Goal: Transaction & Acquisition: Purchase product/service

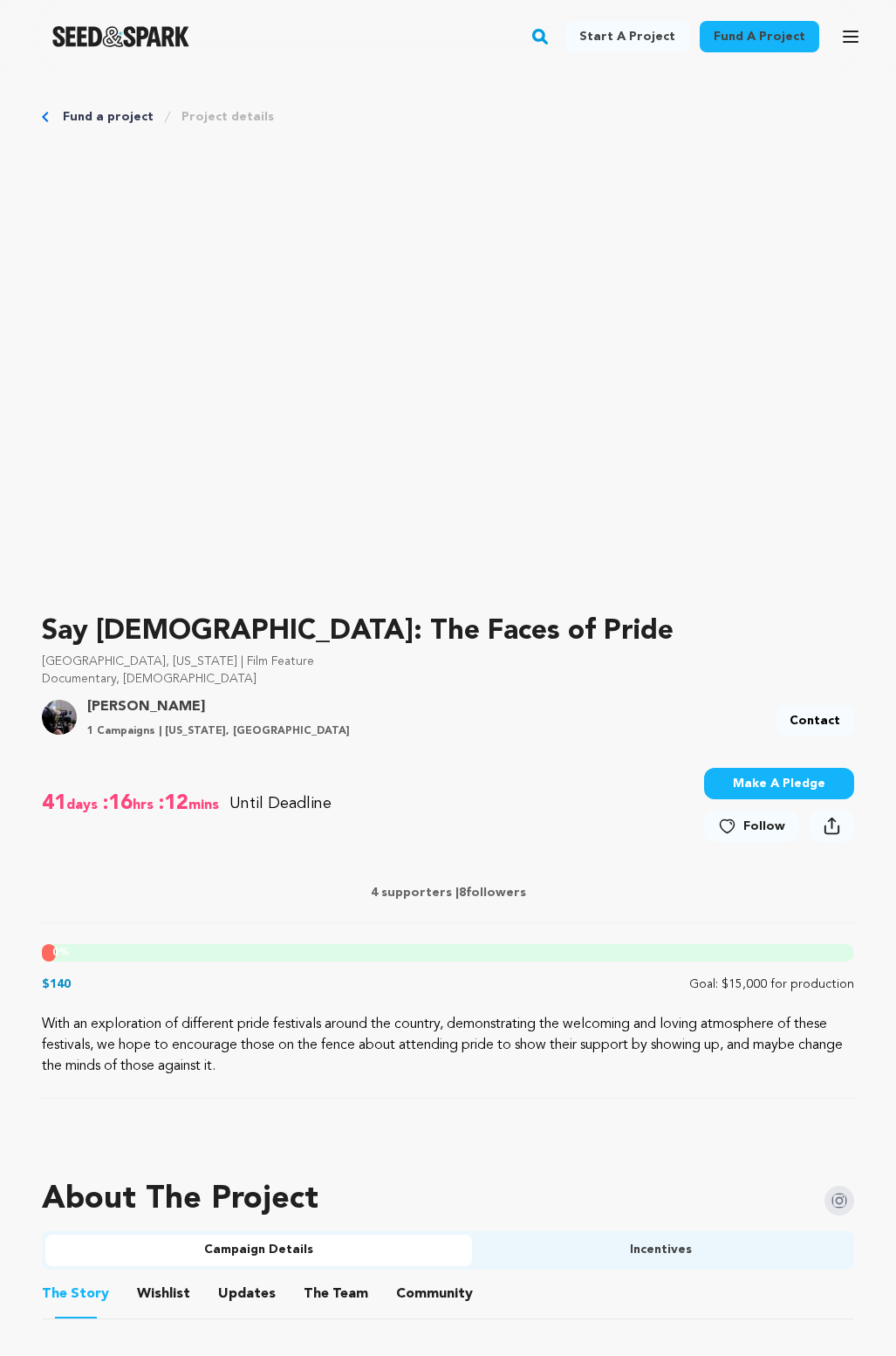
click at [59, 984] on p "$140" at bounding box center [56, 985] width 28 height 17
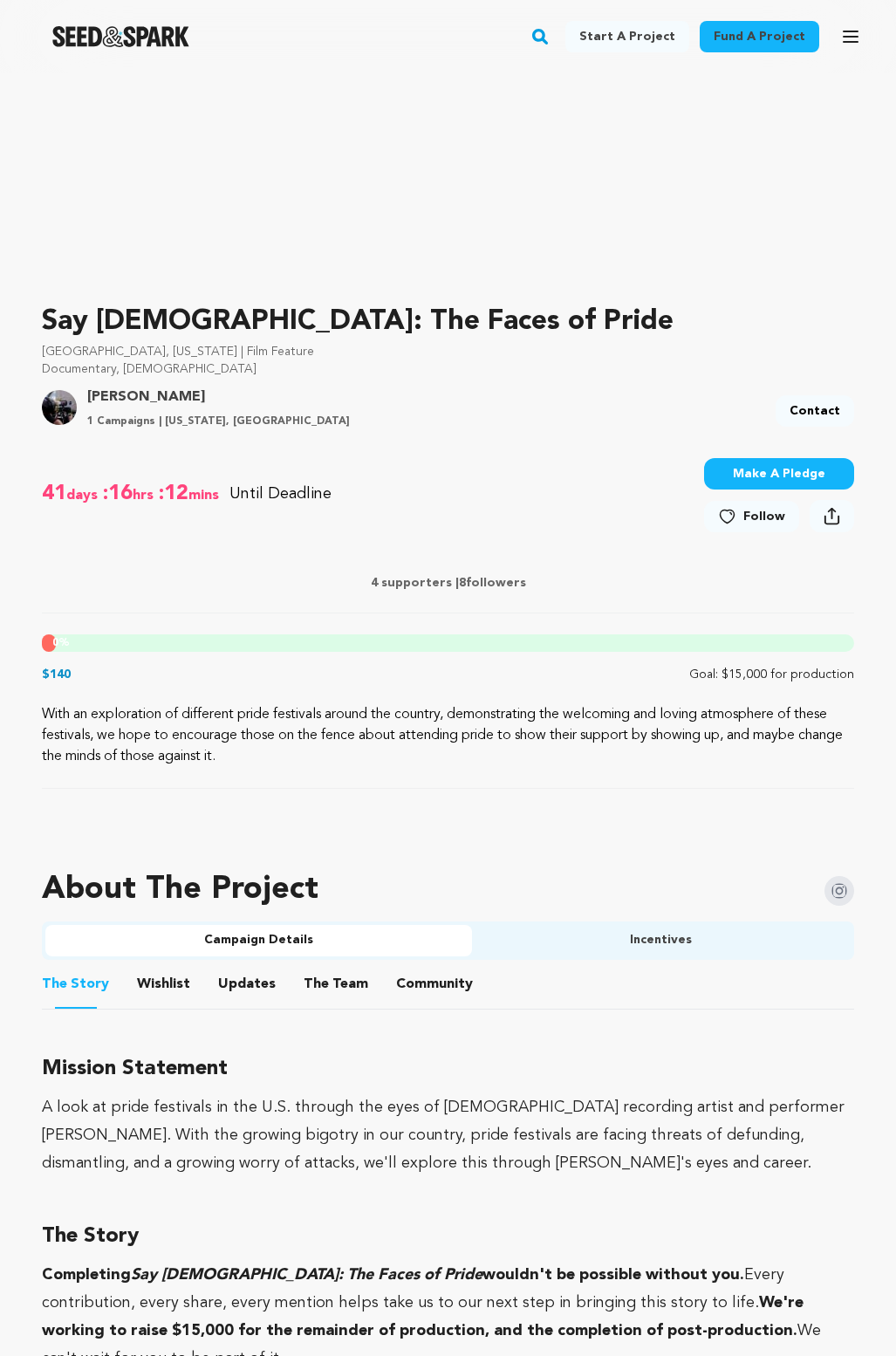
scroll to position [349, 0]
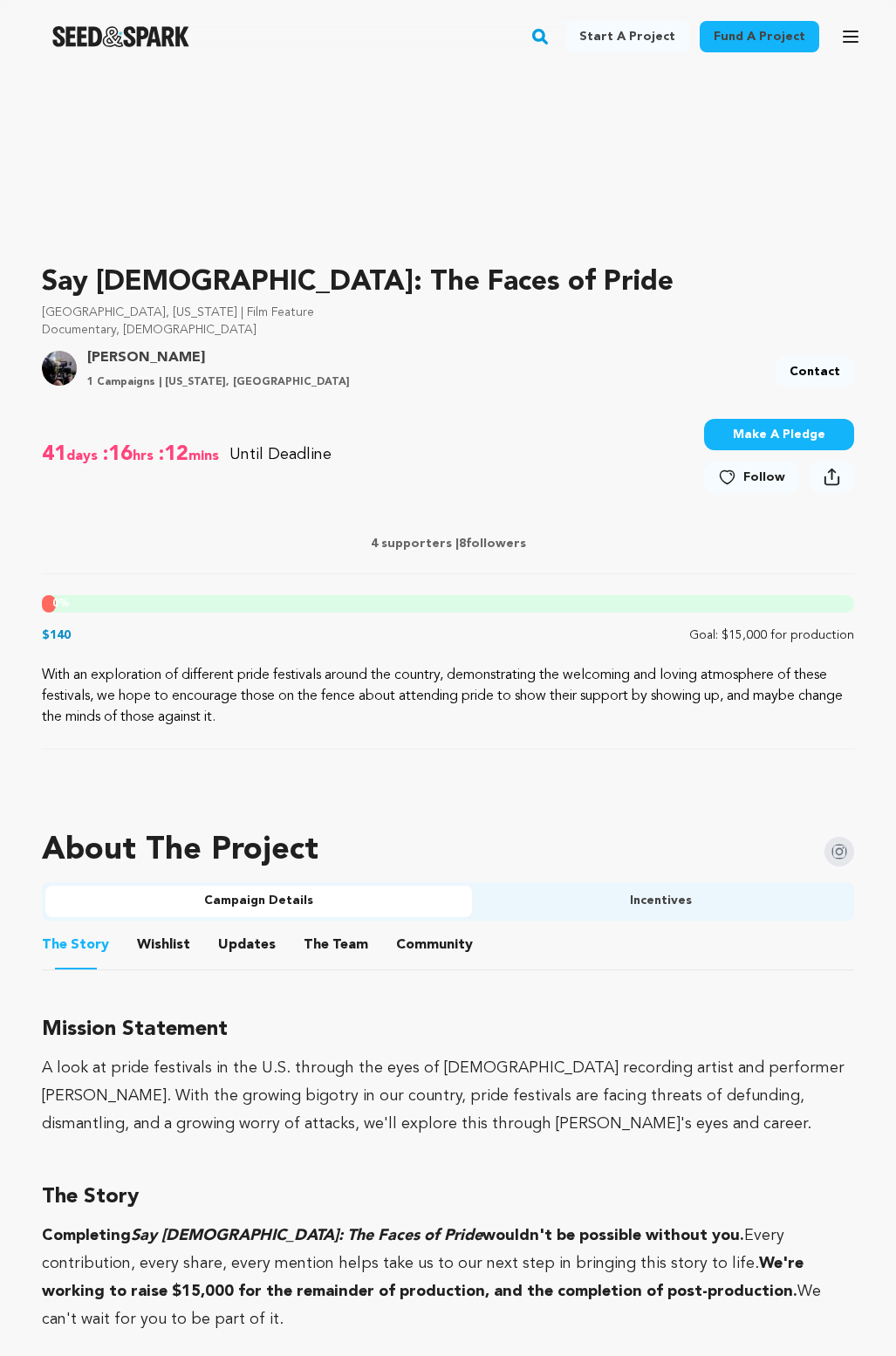
click at [463, 537] on span "8" at bounding box center [461, 543] width 7 height 12
drag, startPoint x: 463, startPoint y: 536, endPoint x: 499, endPoint y: 572, distance: 50.9
click at [499, 572] on div "4 supporters | 8 followers" at bounding box center [448, 546] width 812 height 57
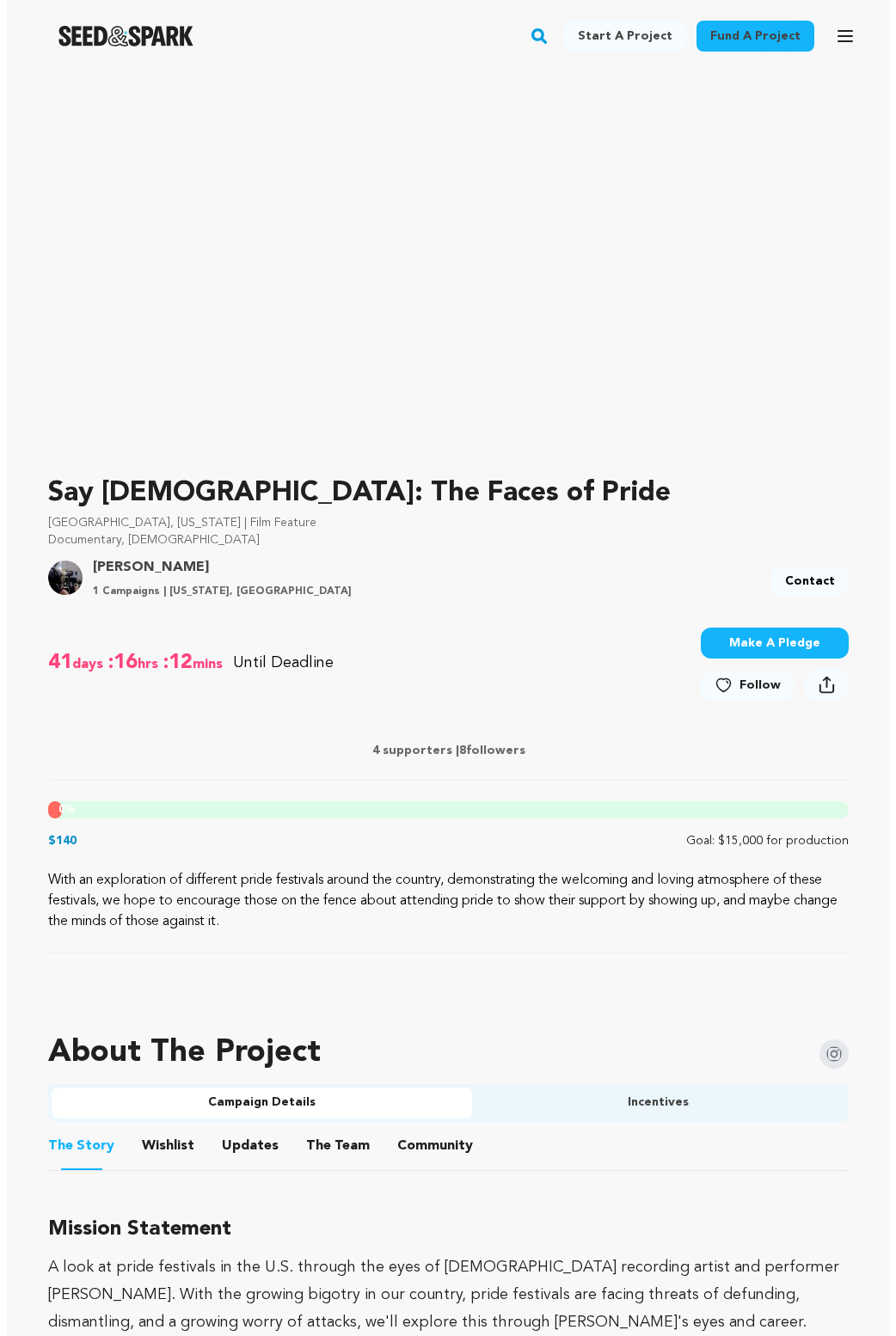
scroll to position [0, 0]
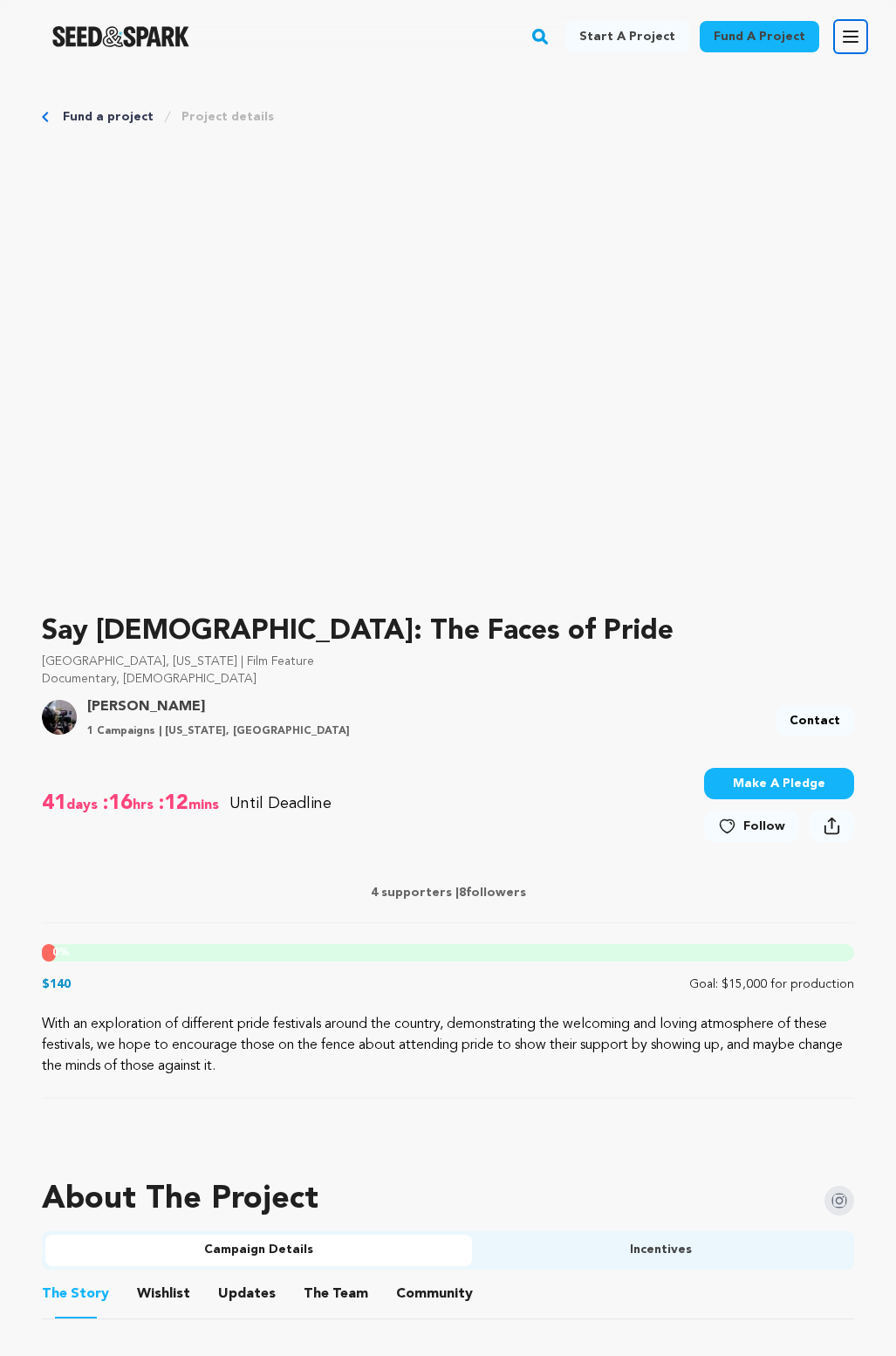
click at [847, 26] on button "Open main menu" at bounding box center [850, 36] width 35 height 35
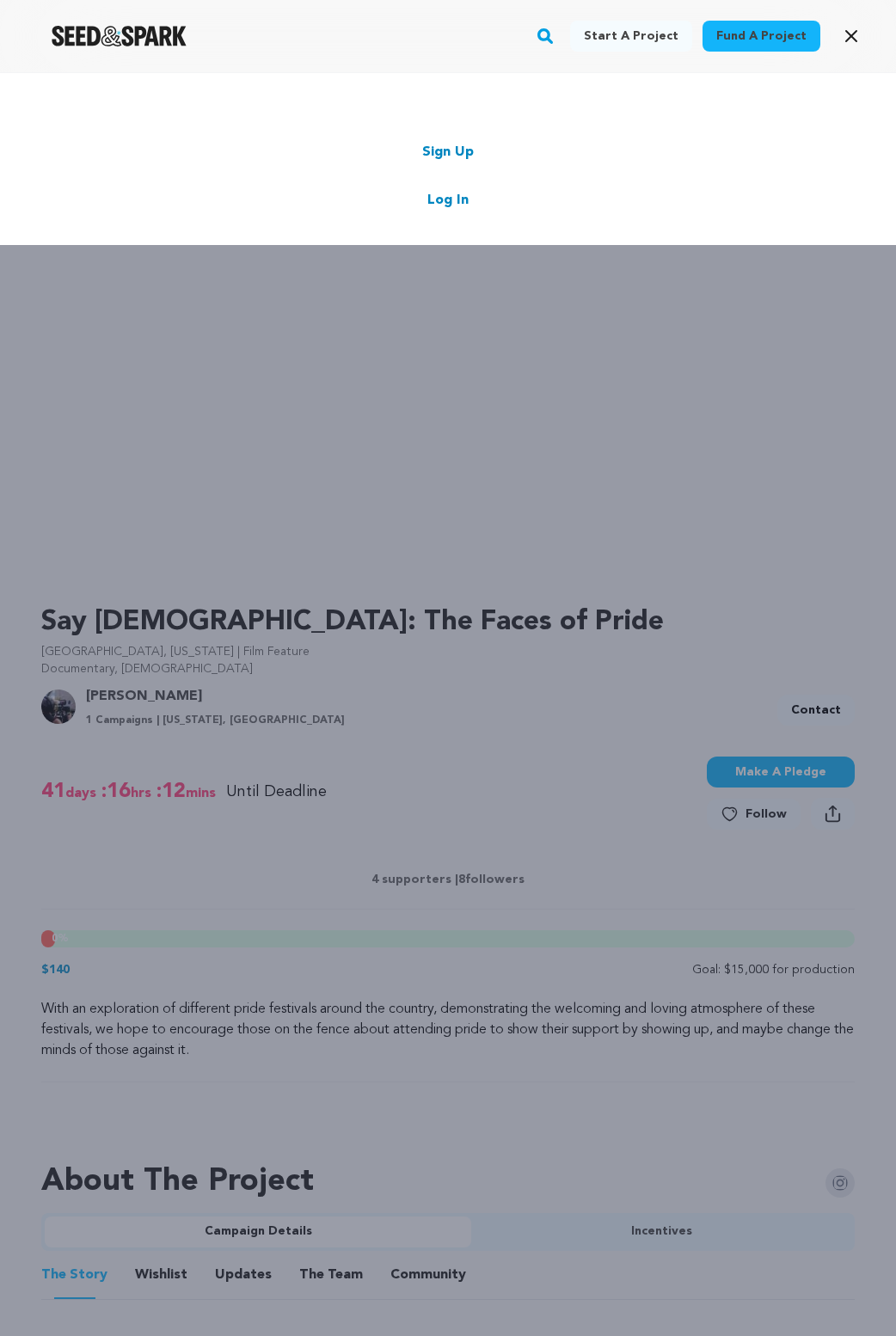
click at [444, 207] on link "Log In" at bounding box center [448, 200] width 41 height 21
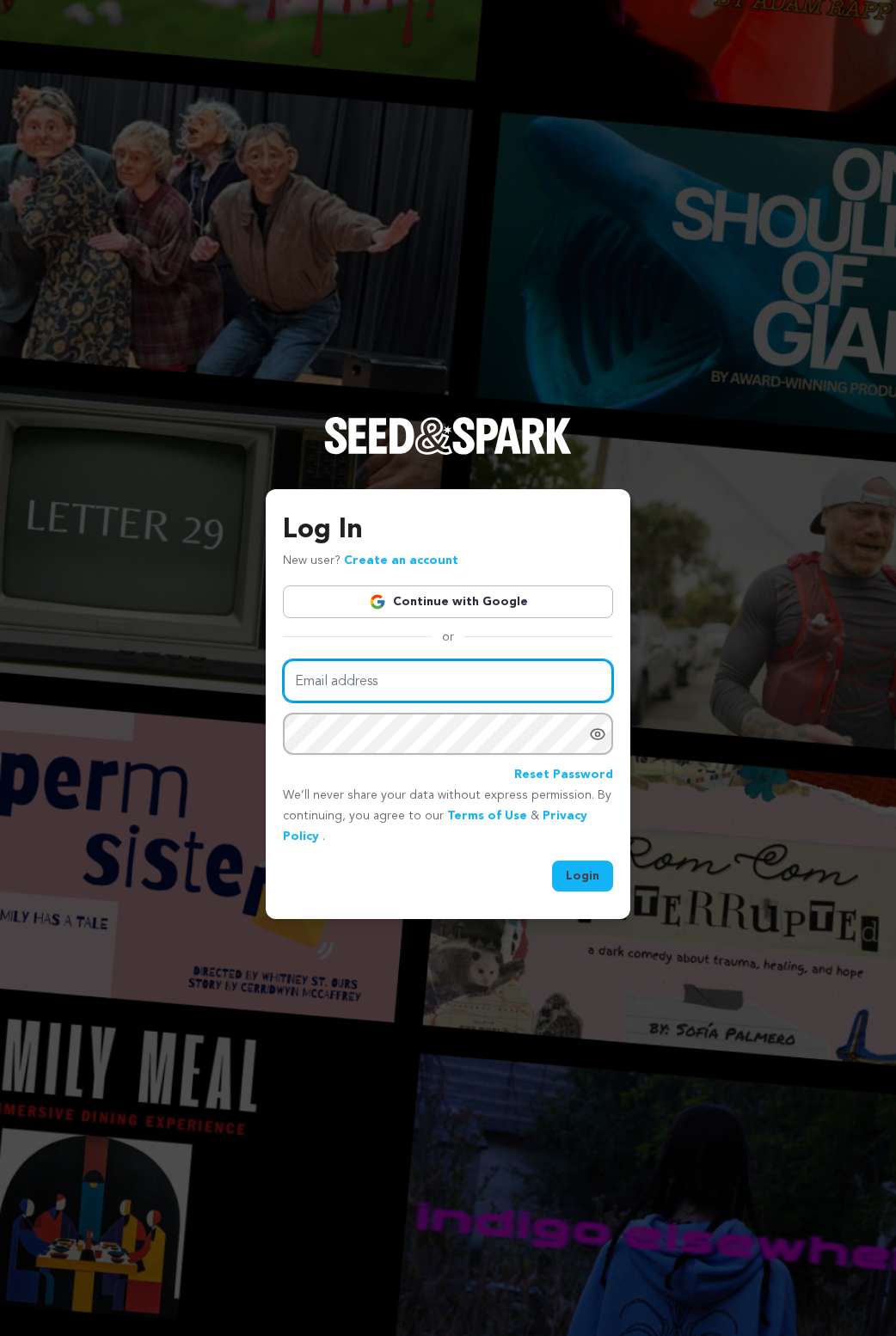
click at [355, 685] on input "Email address" at bounding box center [447, 681] width 330 height 44
